Goal: Task Accomplishment & Management: Complete application form

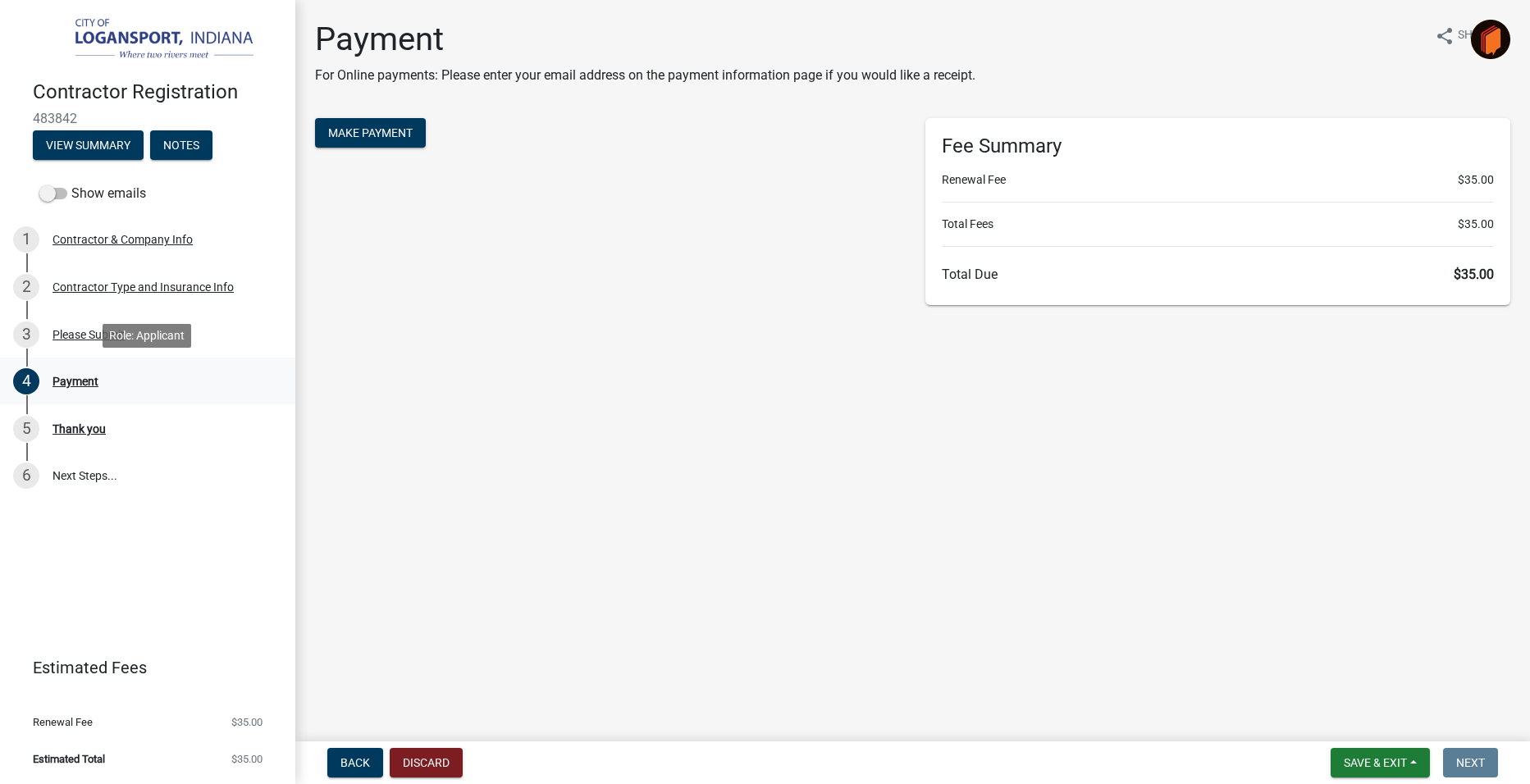
click at [75, 379] on div "Payment" at bounding box center [75, 382] width 46 height 12
click at [402, 137] on span "Make Payment" at bounding box center [370, 132] width 85 height 13
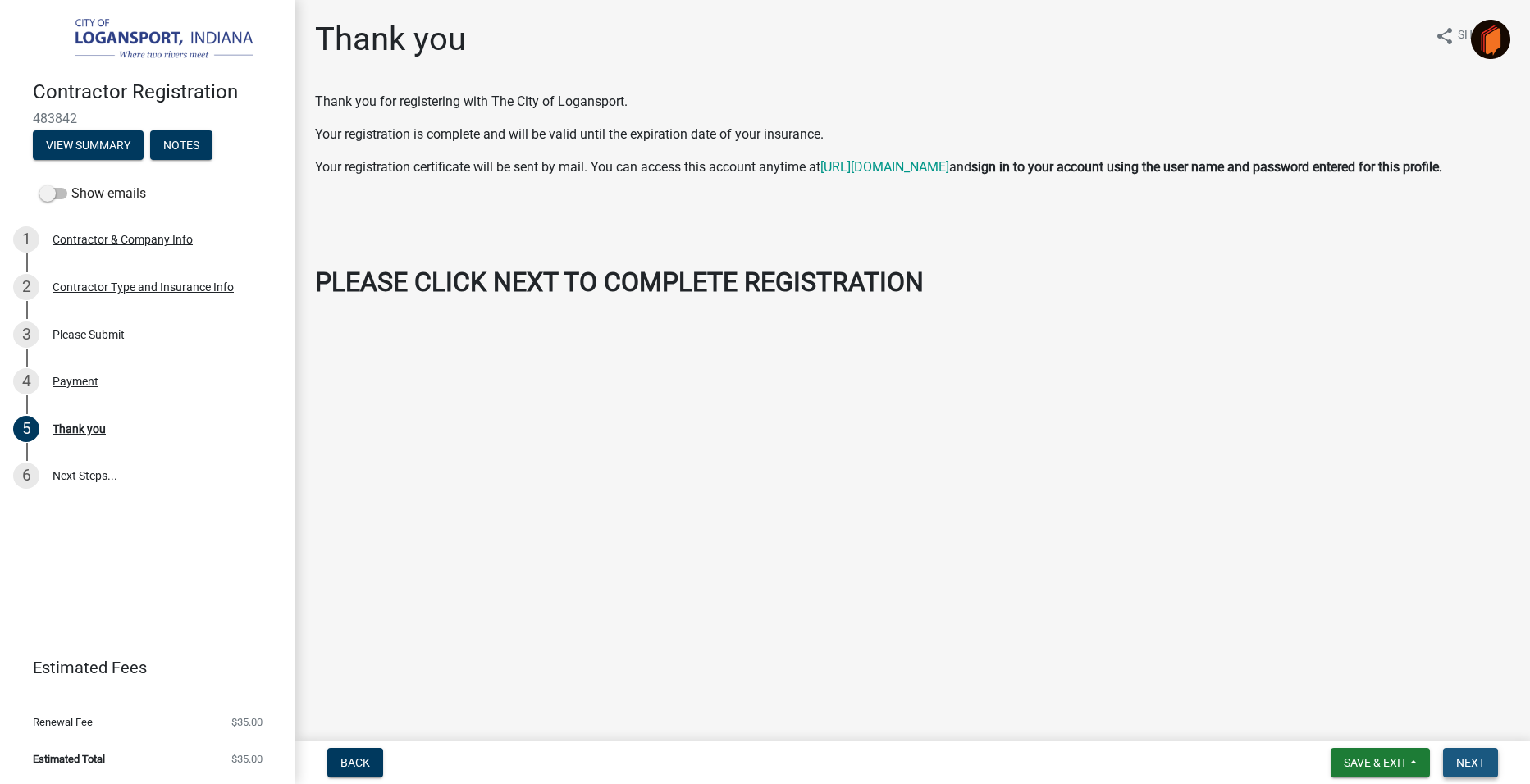
click at [1467, 765] on span "Next" at bounding box center [1469, 762] width 28 height 13
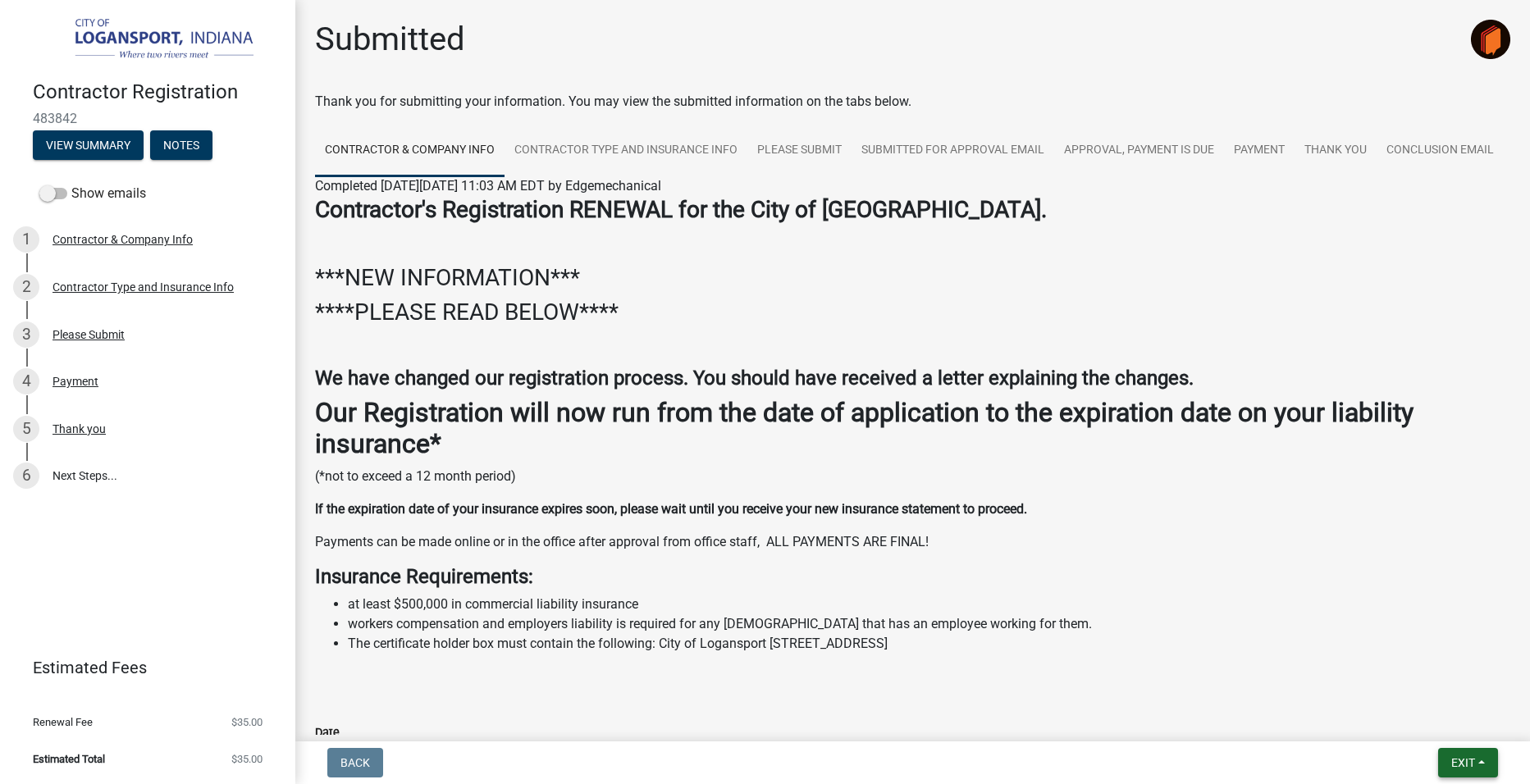
click at [1464, 765] on span "Exit" at bounding box center [1463, 762] width 23 height 13
click at [1432, 727] on button "Save & Exit" at bounding box center [1431, 720] width 131 height 39
